Goal: Task Accomplishment & Management: Manage account settings

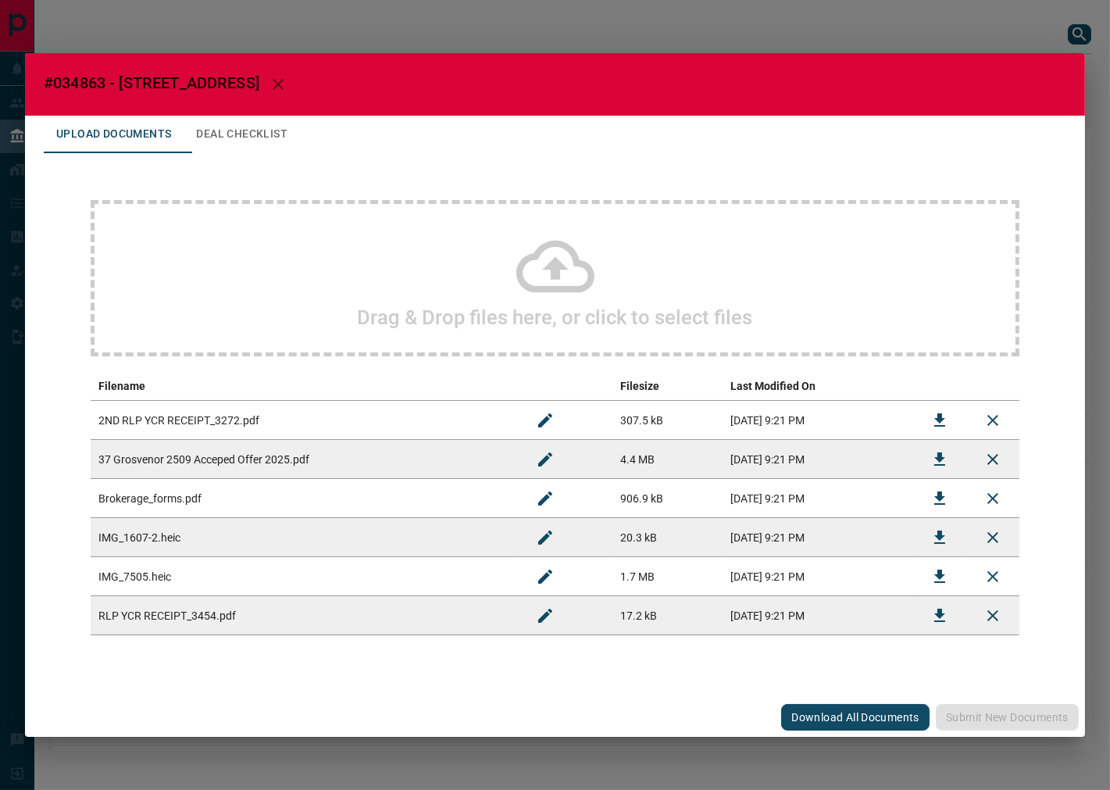
click at [102, 83] on span "#034863 - [STREET_ADDRESS]" at bounding box center [152, 82] width 216 height 19
click at [82, 84] on span "#034863 - [STREET_ADDRESS]" at bounding box center [152, 82] width 216 height 19
copy span "034863"
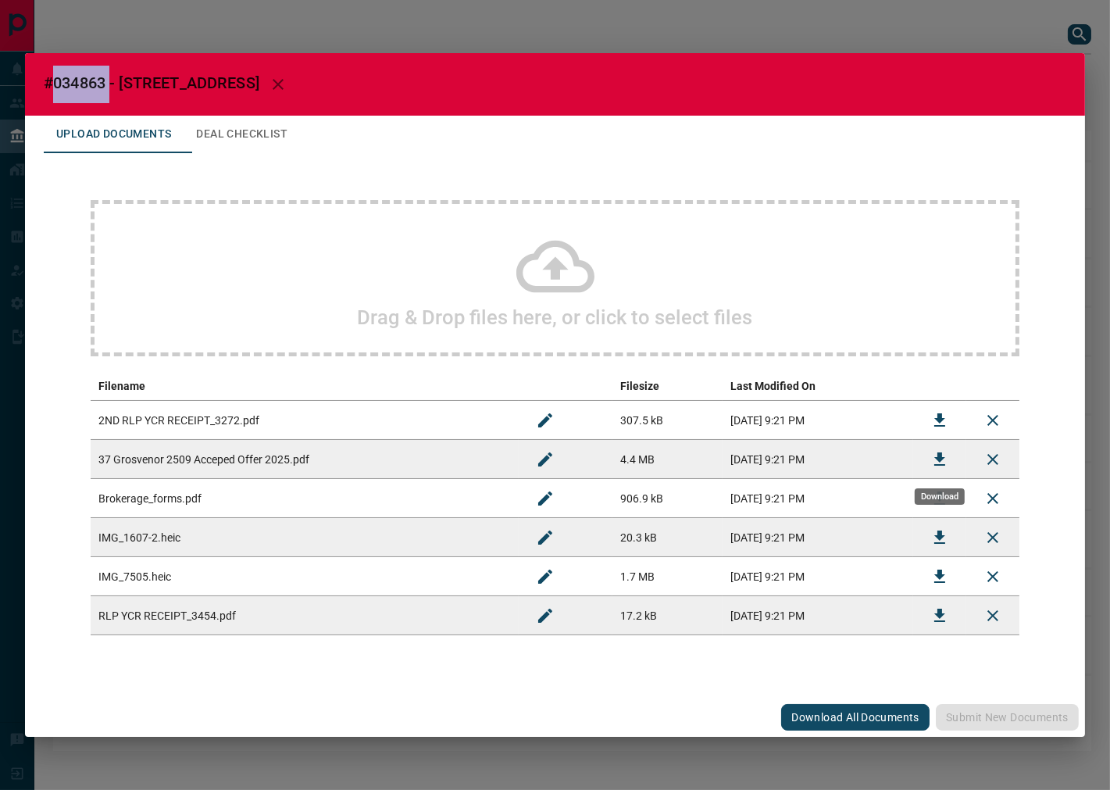
click at [946, 466] on icon "Download" at bounding box center [939, 459] width 19 height 19
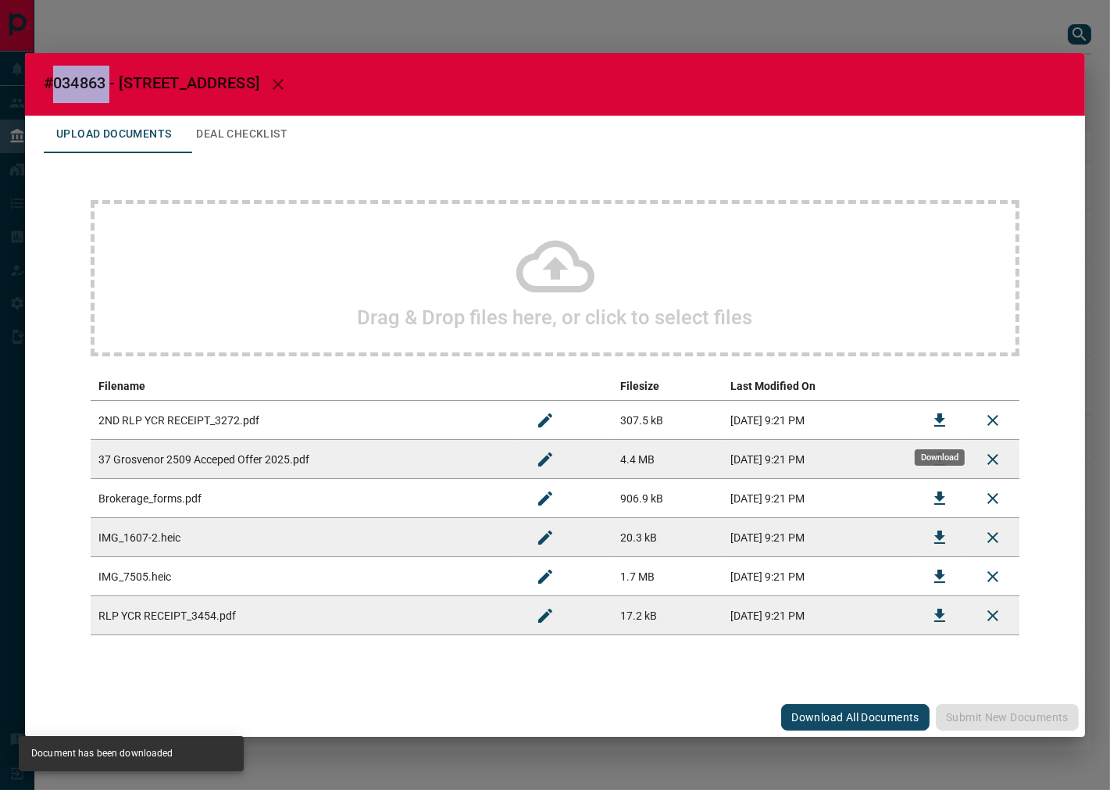
click at [950, 422] on button "Download" at bounding box center [940, 421] width 38 height 38
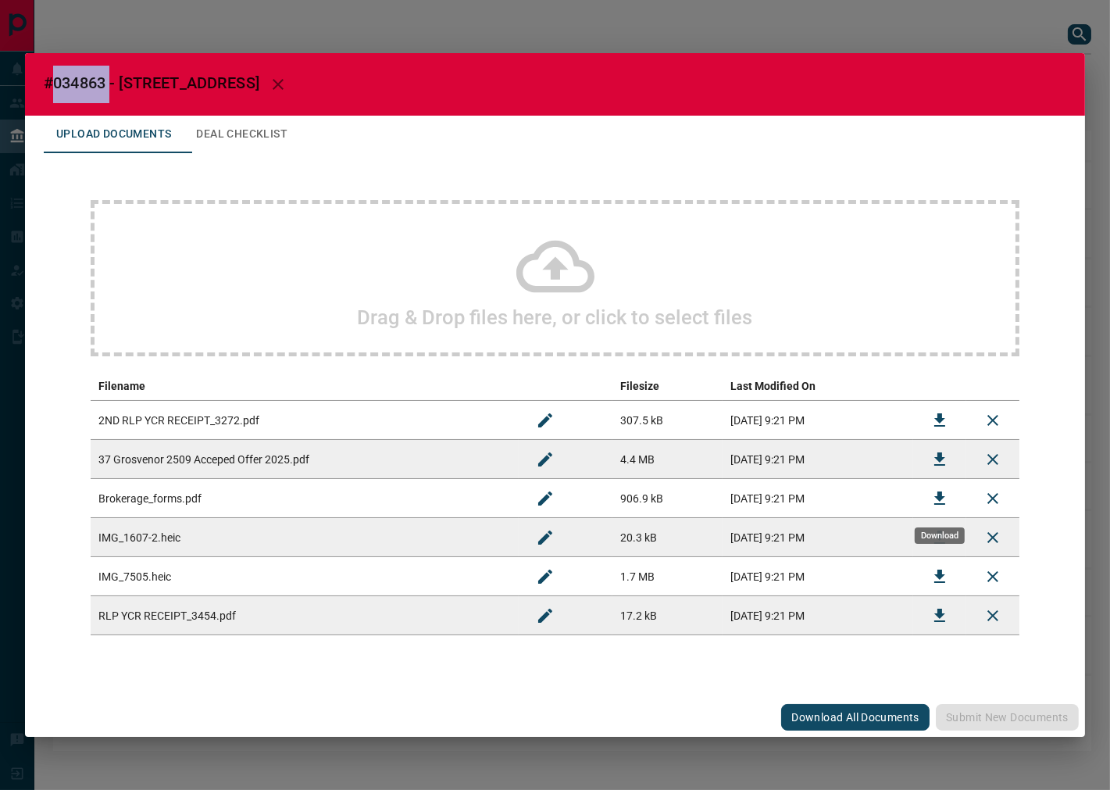
click at [941, 495] on icon "Download" at bounding box center [939, 497] width 11 height 13
click at [947, 615] on icon "Download" at bounding box center [939, 615] width 19 height 19
click at [224, 138] on button "Deal Checklist" at bounding box center [242, 135] width 116 height 38
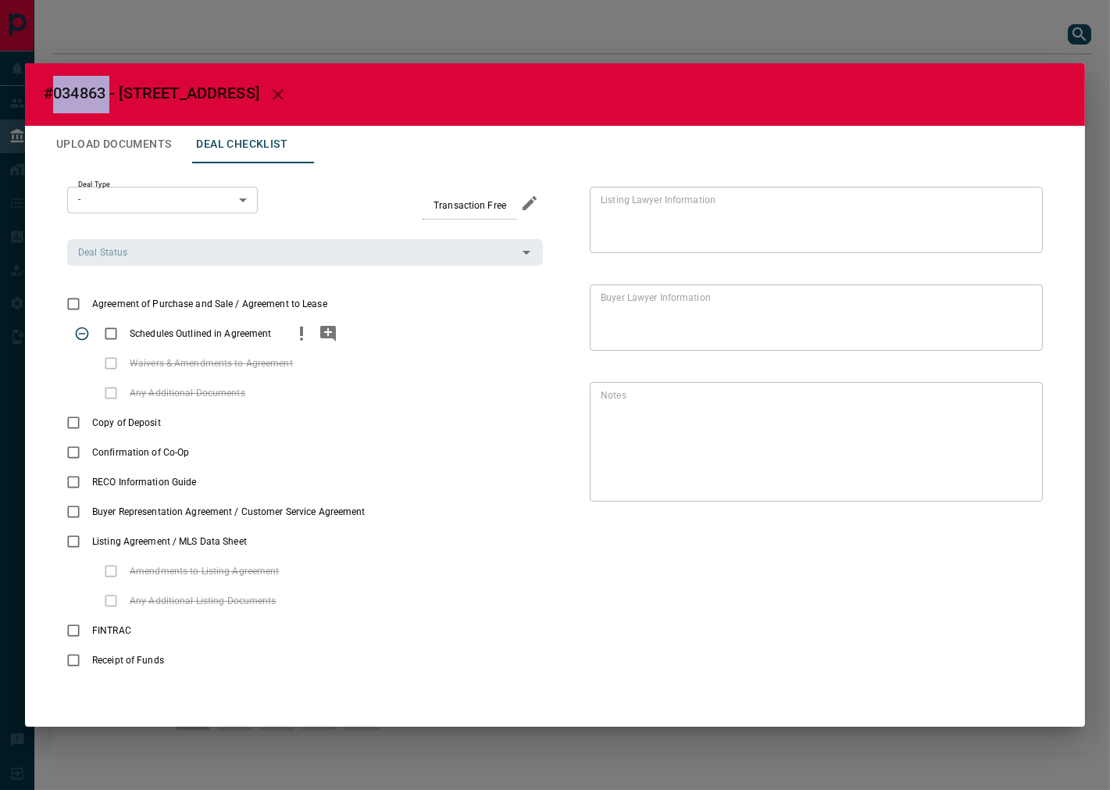
click at [292, 332] on icon "priority" at bounding box center [301, 333] width 19 height 19
click at [319, 334] on icon "add note" at bounding box center [328, 333] width 19 height 19
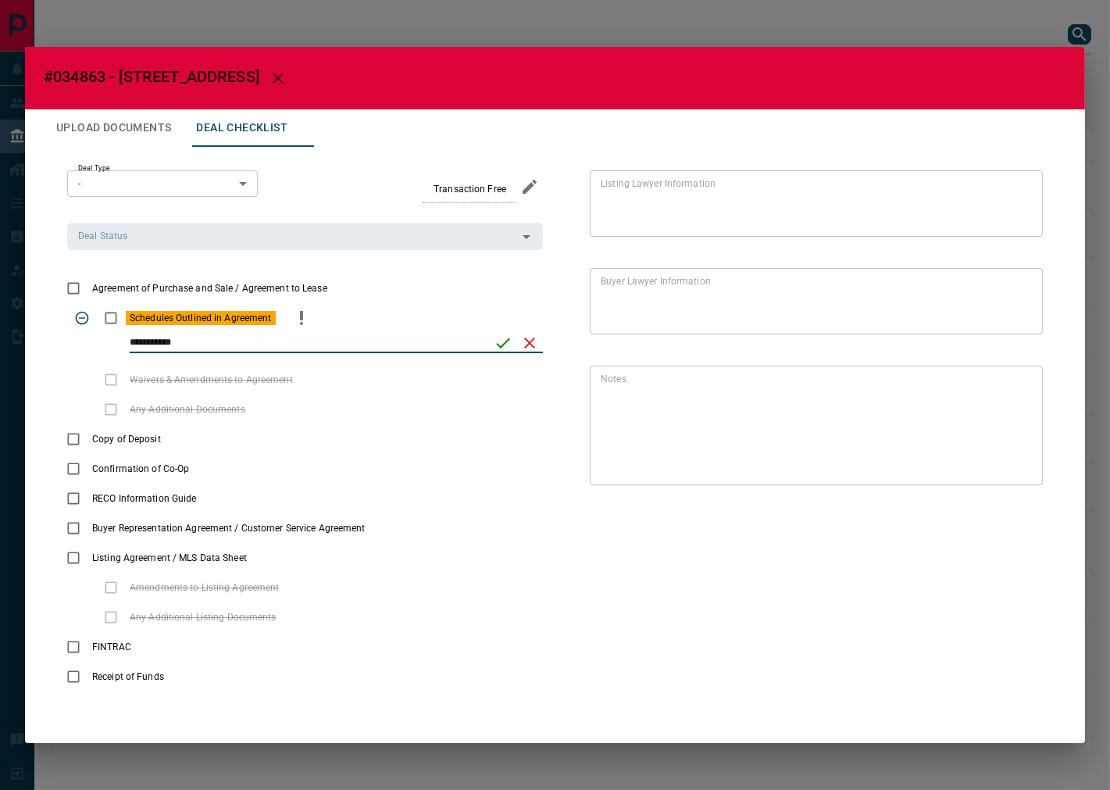
type input "**********"
click at [495, 345] on icon "save" at bounding box center [503, 343] width 19 height 19
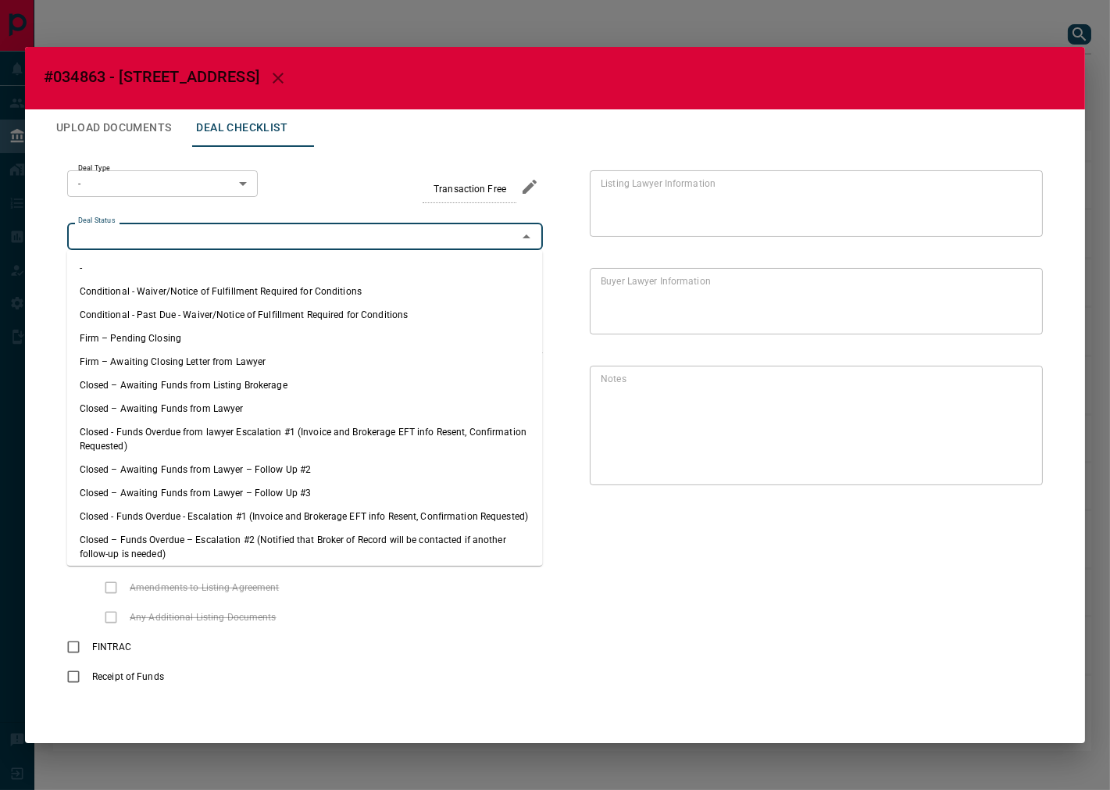
click at [309, 239] on input "Deal Status" at bounding box center [292, 235] width 441 height 17
click at [198, 330] on li "Firm – Pending Closing" at bounding box center [305, 338] width 476 height 23
type input "**********"
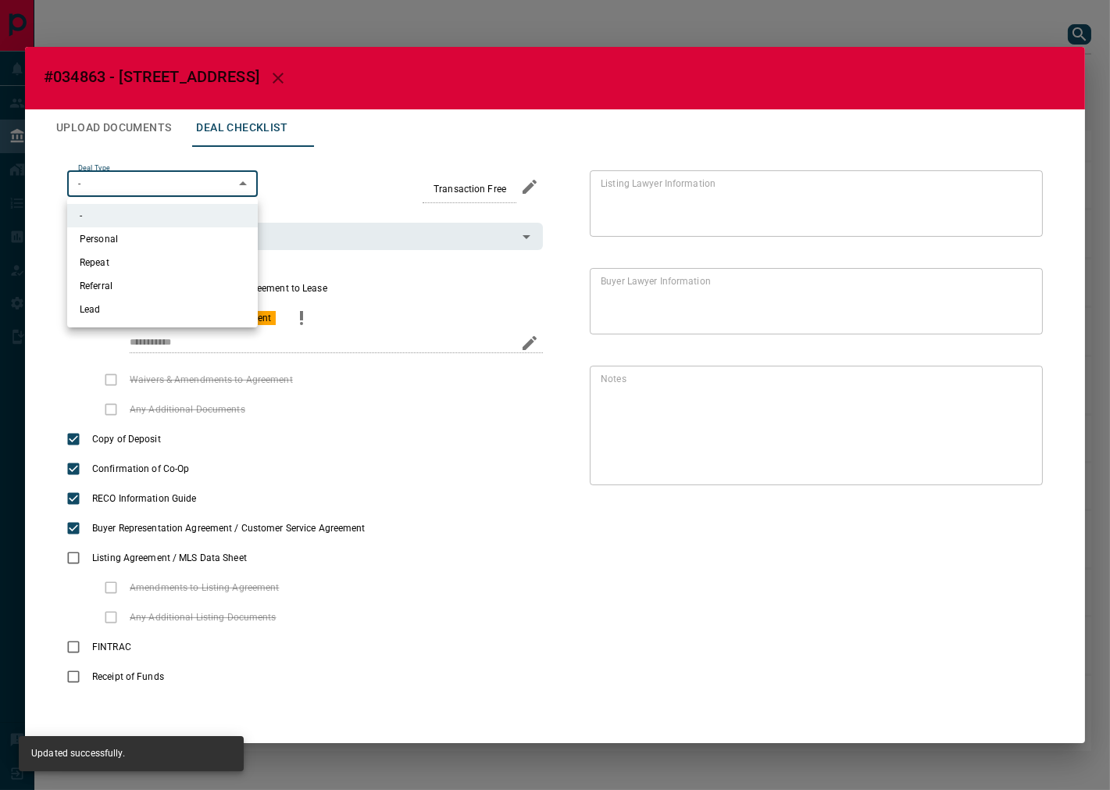
click at [162, 180] on body "Lead Transfers Leads Deals Listings Campaigns Quota Rules Agent Quotas Admin Mo…" at bounding box center [555, 383] width 1110 height 766
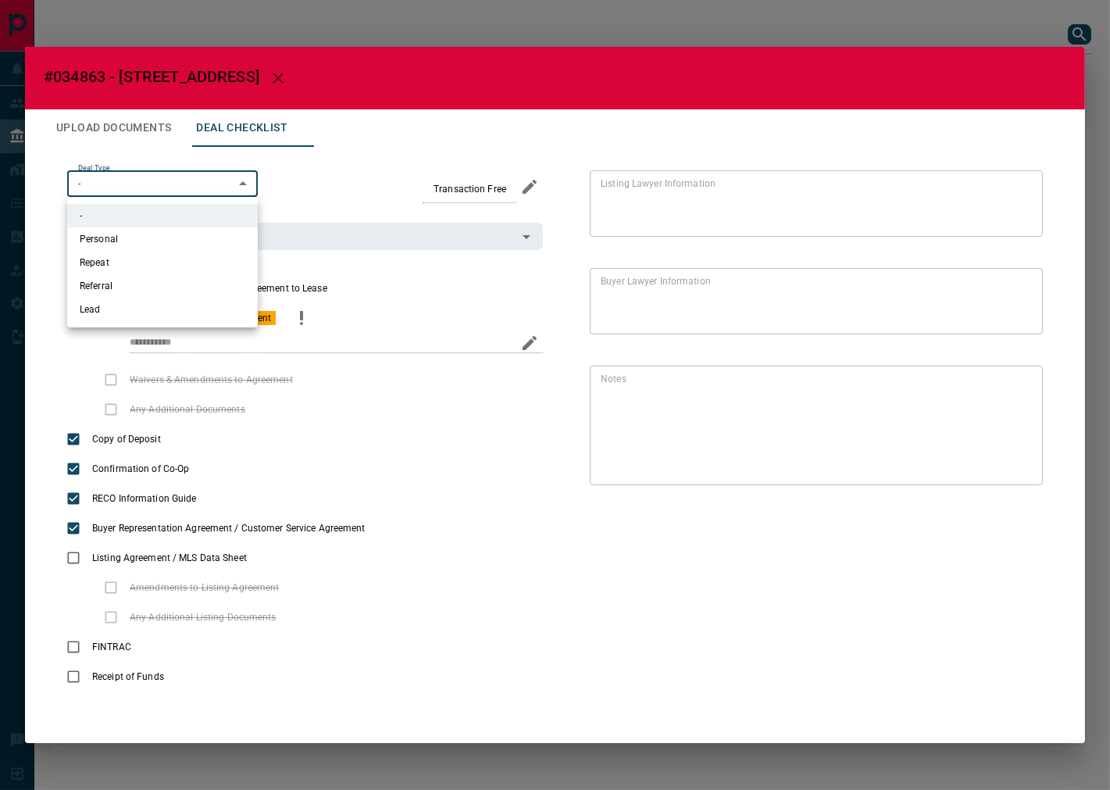
click at [126, 323] on ul "- Personal Repeat Referral Lead" at bounding box center [162, 263] width 191 height 130
click at [136, 300] on li "Lead" at bounding box center [162, 309] width 191 height 23
type input "*"
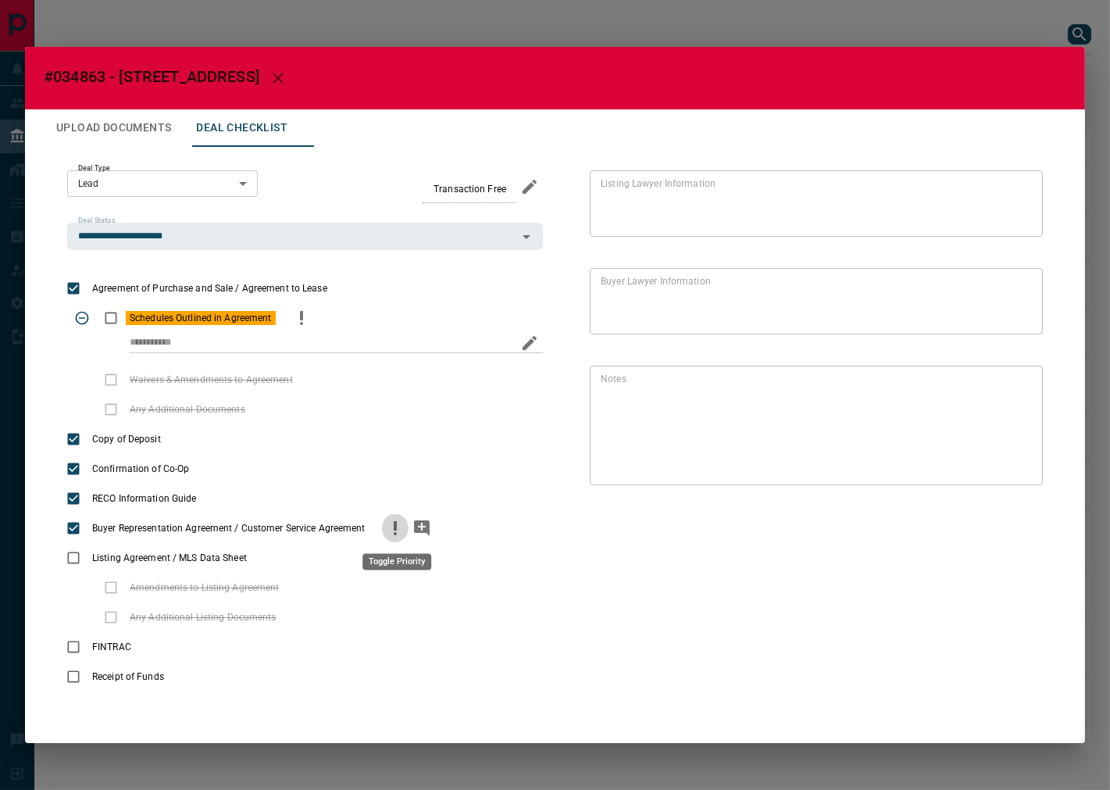
click at [395, 528] on icon "priority" at bounding box center [395, 525] width 3 height 9
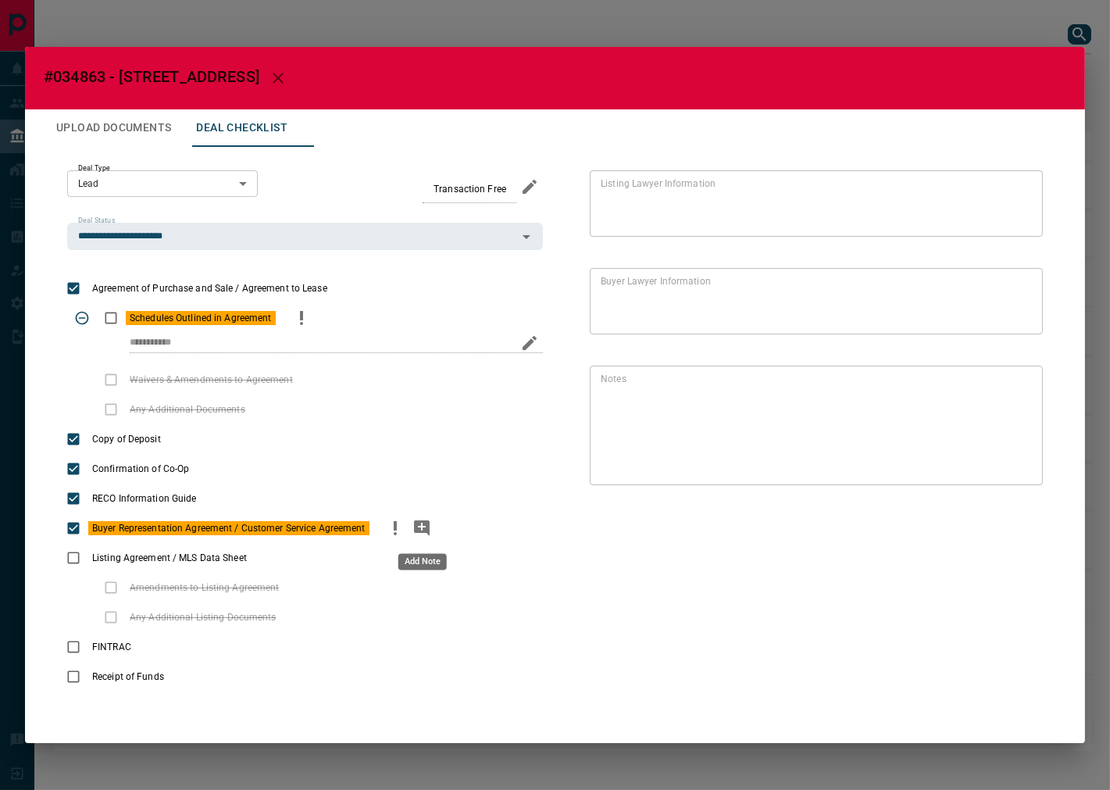
click at [420, 524] on icon "add note" at bounding box center [422, 528] width 16 height 16
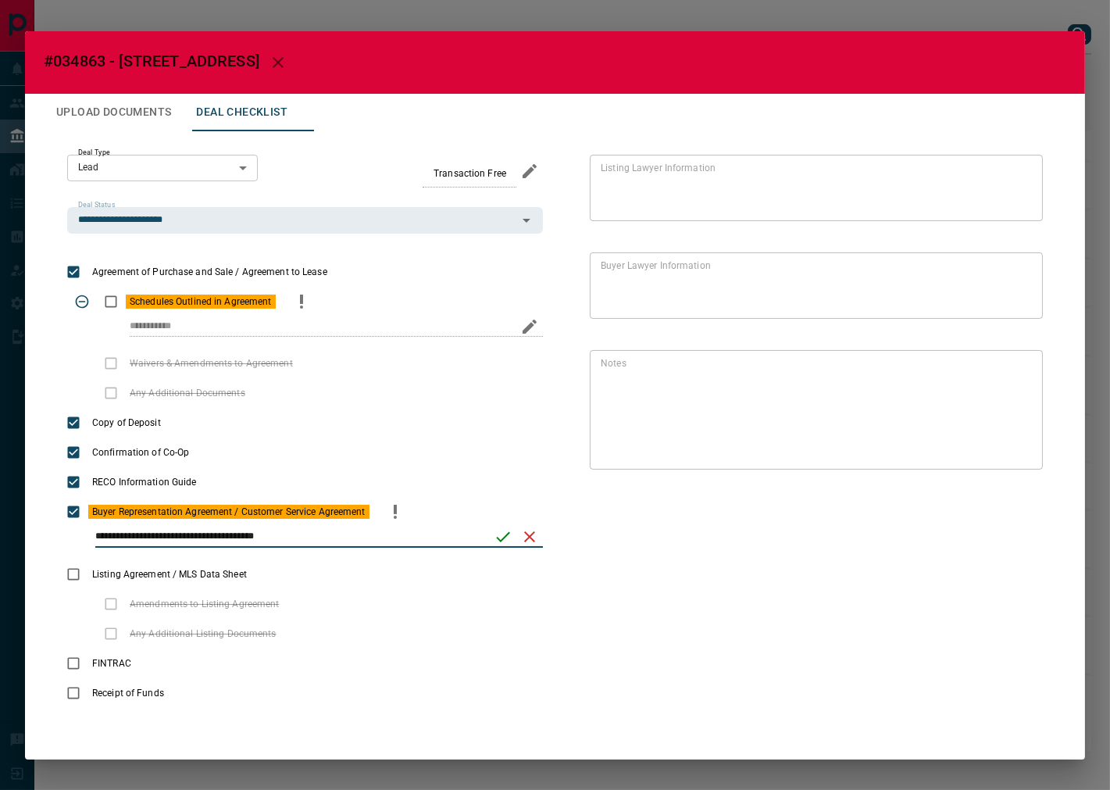
type input "**********"
click at [502, 533] on icon "save" at bounding box center [503, 536] width 19 height 19
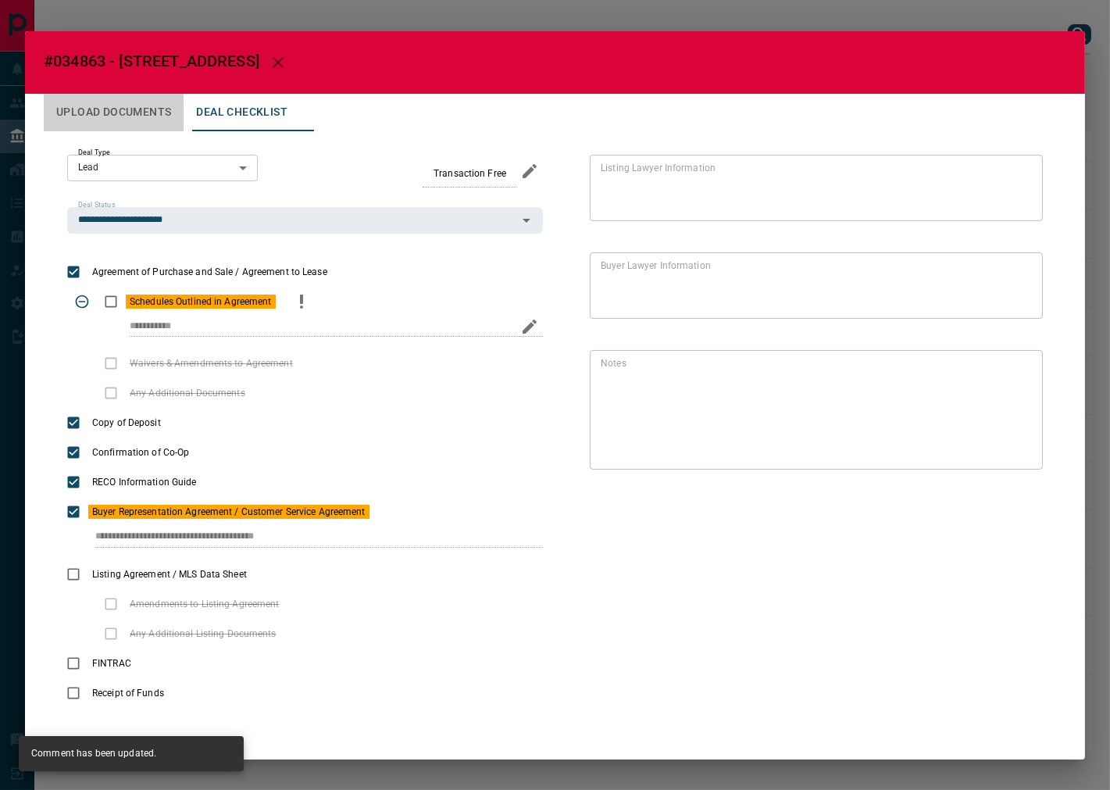
click at [157, 96] on button "Upload Documents" at bounding box center [114, 113] width 140 height 38
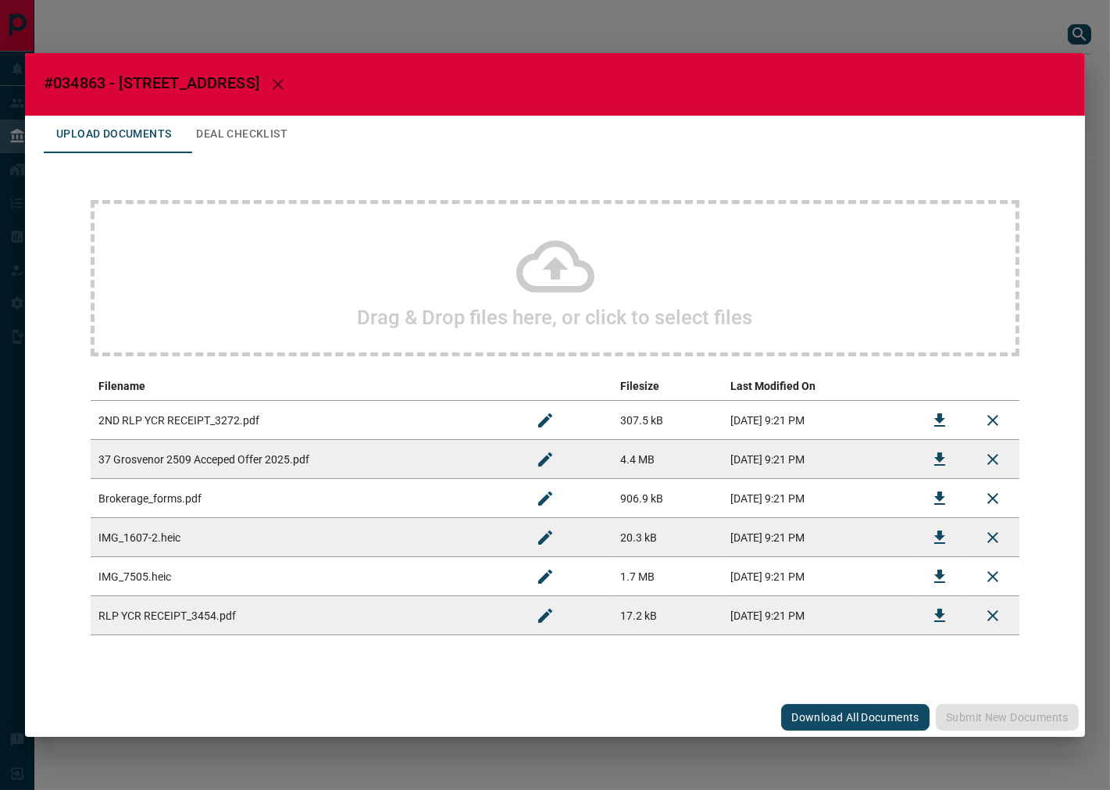
click at [276, 254] on div "Drag & Drop files here, or click to select files" at bounding box center [555, 278] width 929 height 156
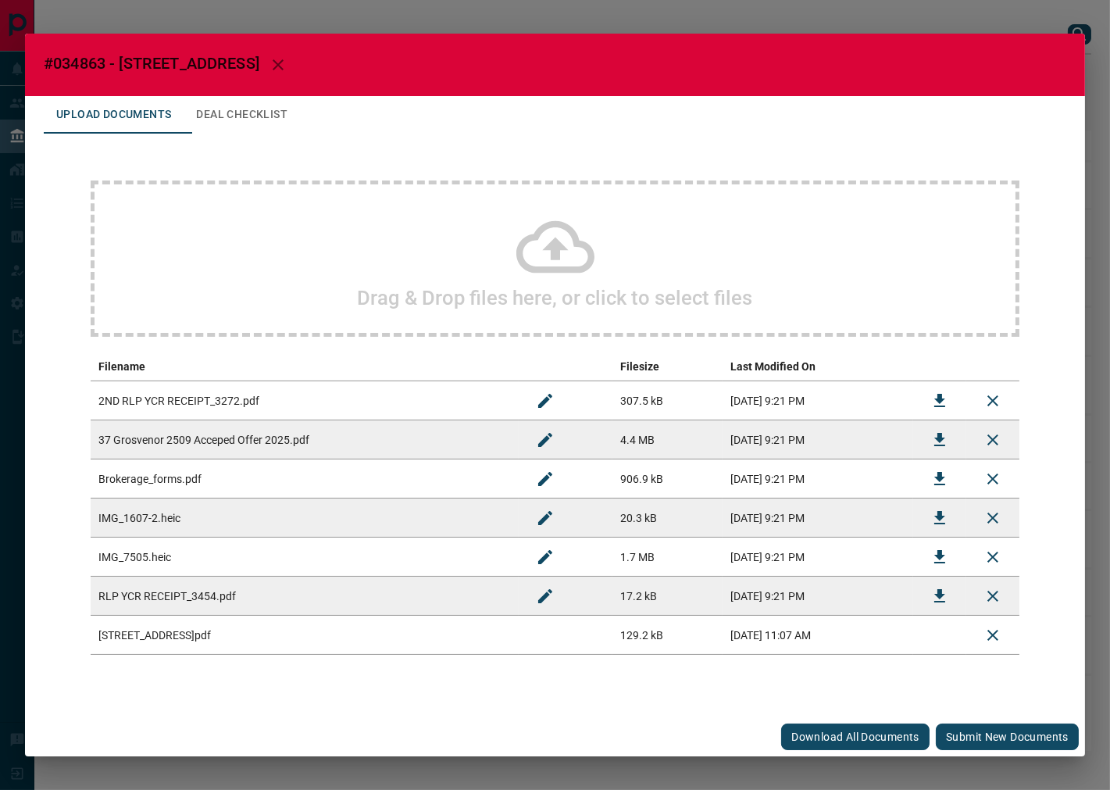
click at [1008, 734] on button "Submit new documents" at bounding box center [1007, 736] width 143 height 27
click at [237, 122] on button "Deal Checklist" at bounding box center [242, 115] width 116 height 38
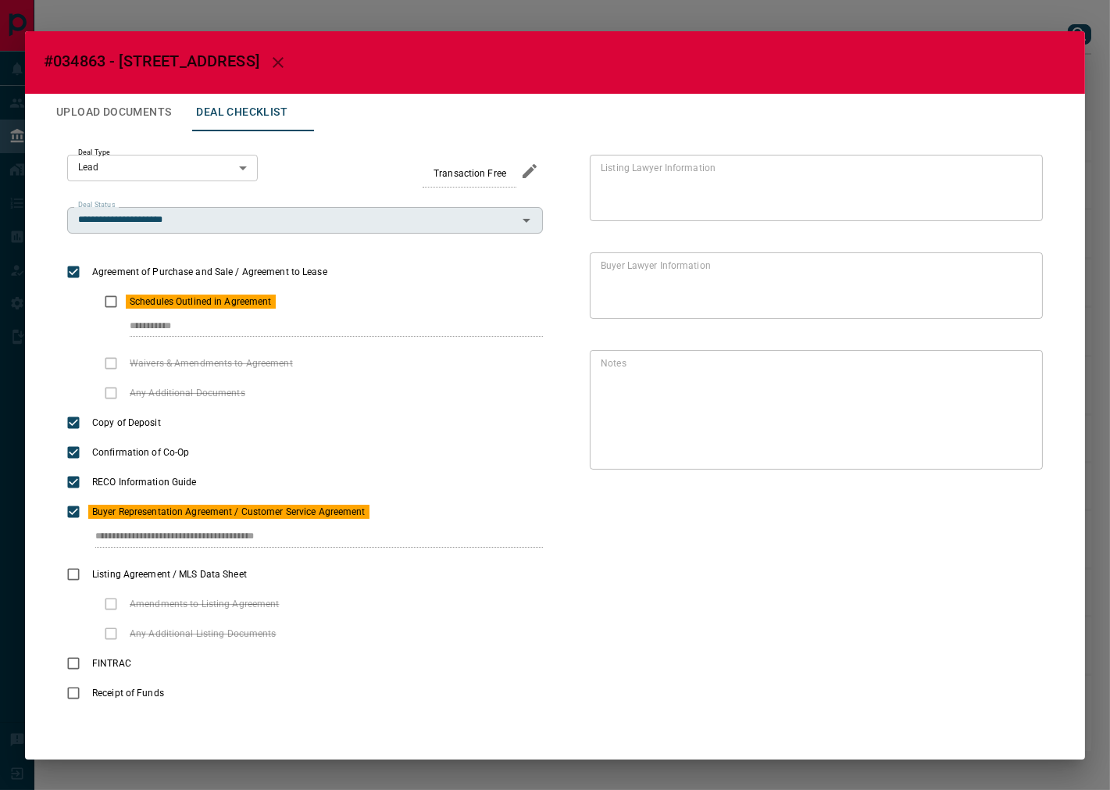
drag, startPoint x: 81, startPoint y: 537, endPoint x: 380, endPoint y: 223, distance: 433.2
click at [451, 509] on div "**********" at bounding box center [305, 528] width 476 height 62
